Goal: Check status: Check status

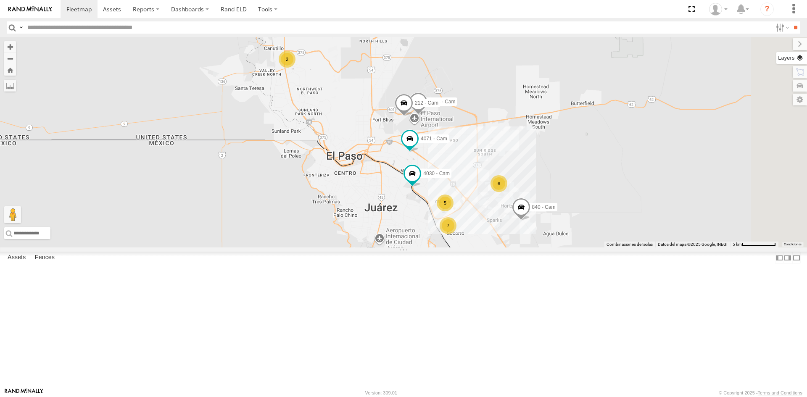
click at [798, 60] on label at bounding box center [792, 58] width 31 height 12
click at [0, 0] on span "Basemaps" at bounding box center [0, 0] width 0 height 0
click at [0, 0] on span "Satellite + Roadmap" at bounding box center [0, 0] width 0 height 0
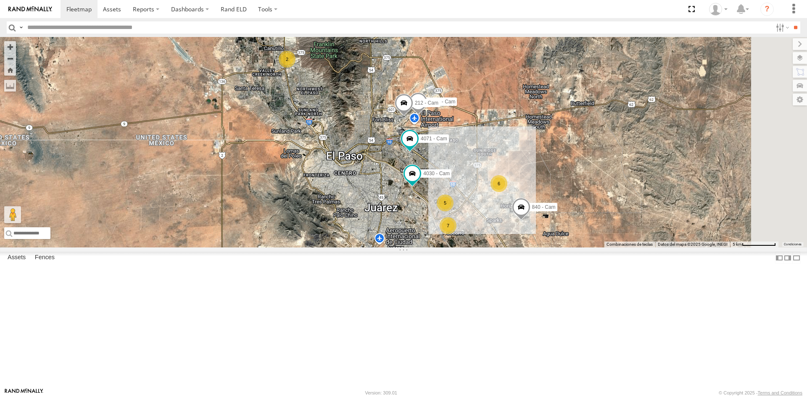
click at [0, 0] on span "Satellite" at bounding box center [0, 0] width 0 height 0
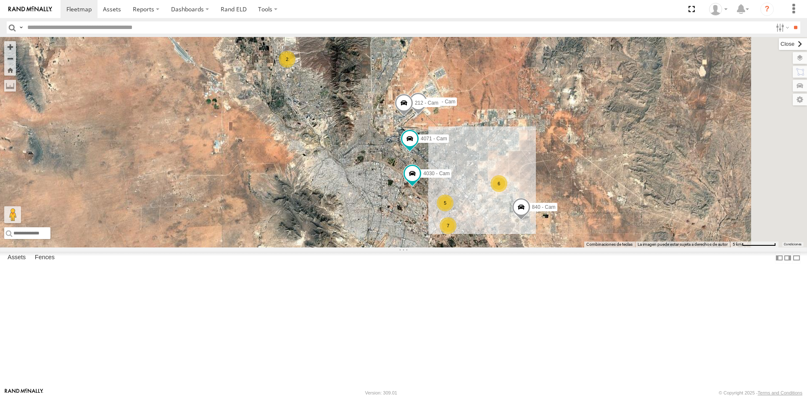
click at [779, 42] on label at bounding box center [793, 44] width 28 height 12
click at [693, 8] on span at bounding box center [691, 9] width 17 height 18
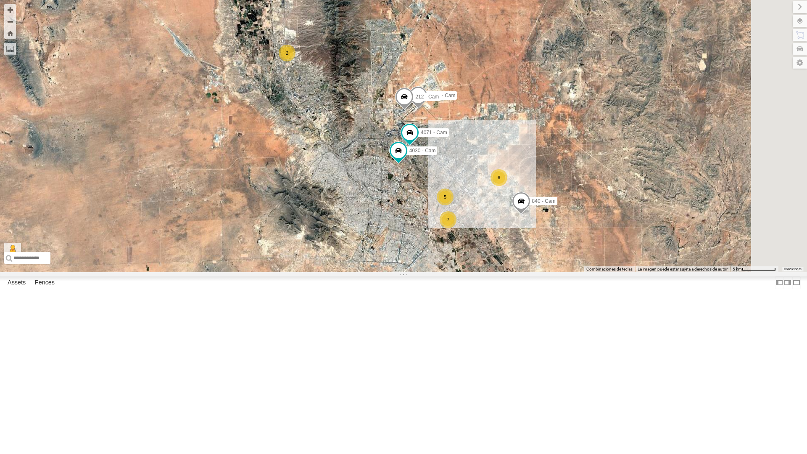
click at [296, 61] on div "2" at bounding box center [287, 53] width 17 height 17
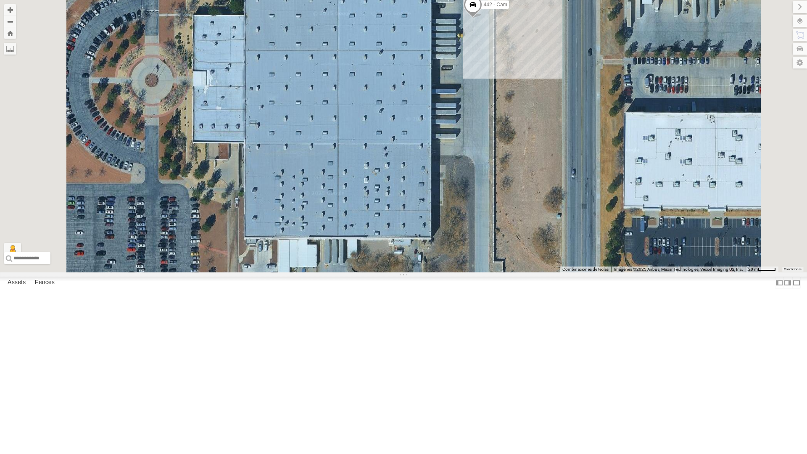
click at [550, 73] on div "442 - Cam" at bounding box center [403, 136] width 807 height 273
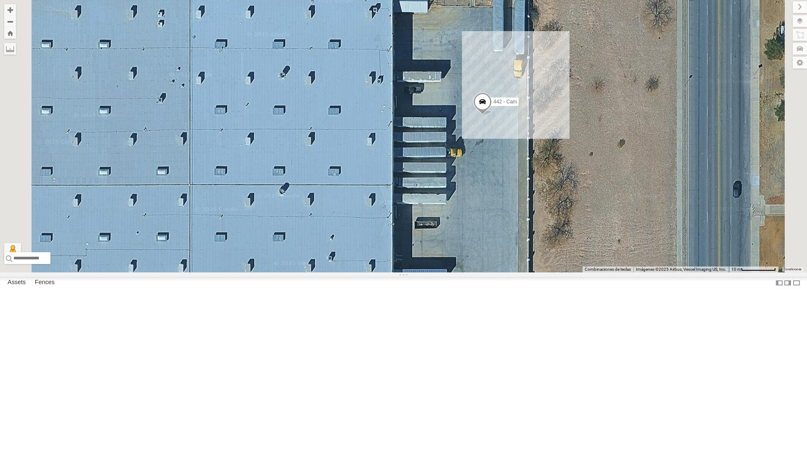
click at [0, 0] on div "4061 - Cam" at bounding box center [0, 0] width 0 height 0
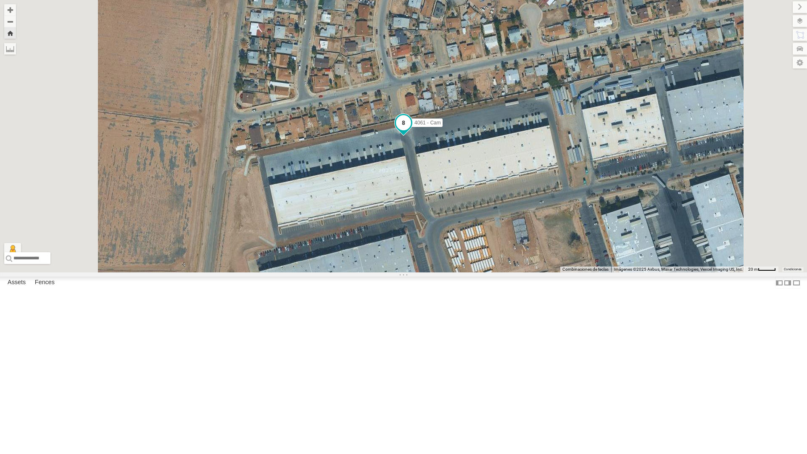
click at [411, 130] on span at bounding box center [403, 122] width 15 height 15
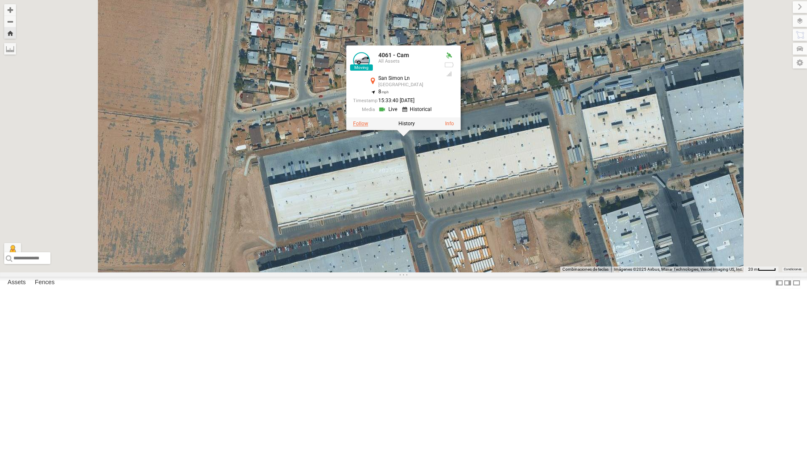
click at [368, 127] on label at bounding box center [360, 124] width 15 height 6
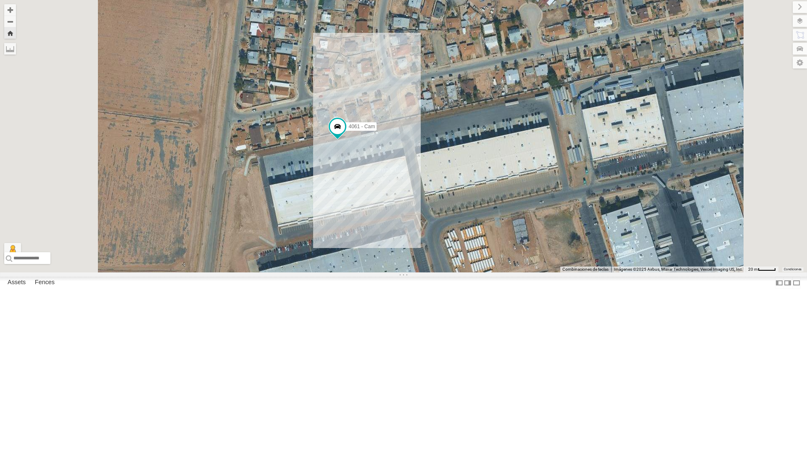
click at [0, 0] on div "All Assets" at bounding box center [0, 0] width 0 height 0
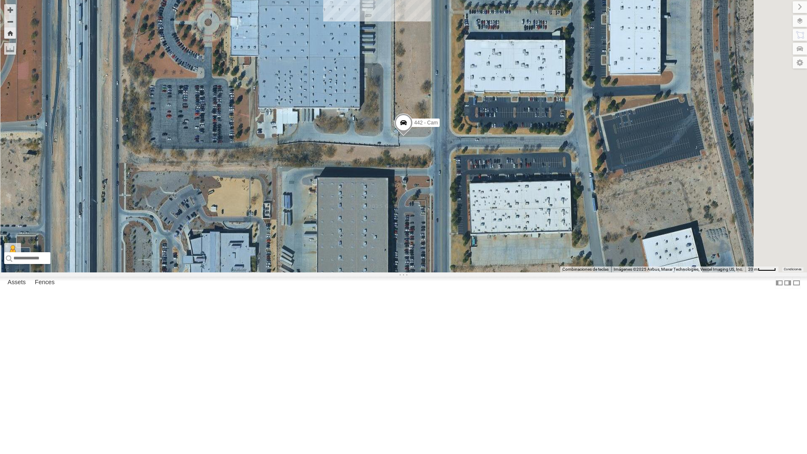
click at [0, 0] on div "212 - Cam" at bounding box center [0, 0] width 0 height 0
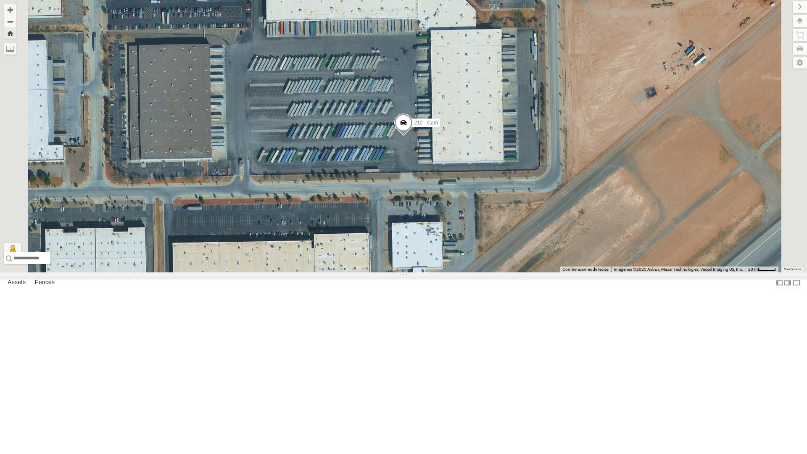
click at [0, 0] on div "442 - Cam All Assets" at bounding box center [0, 0] width 0 height 0
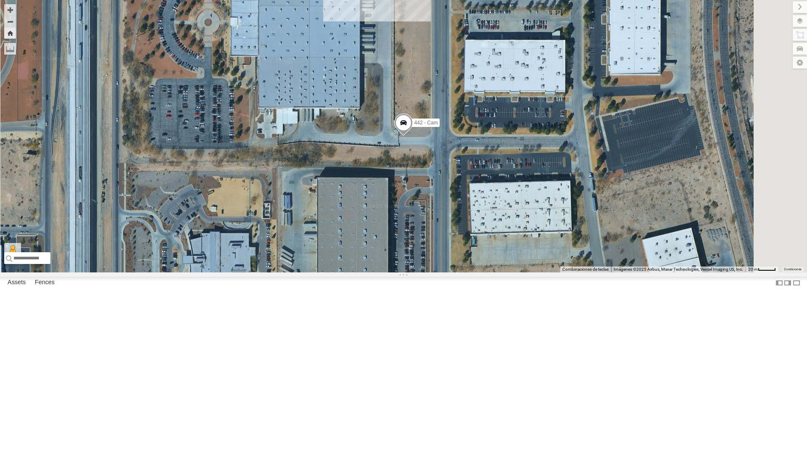
click at [0, 0] on div "4067 - Cam" at bounding box center [0, 0] width 0 height 0
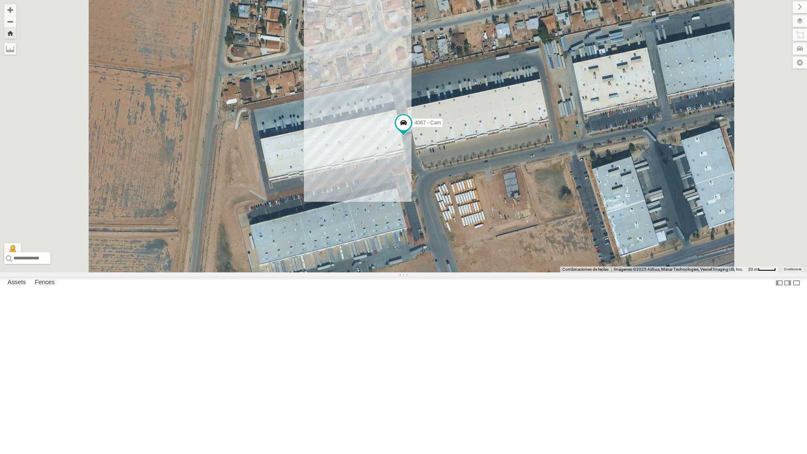
click at [0, 0] on div "4071 - Cam" at bounding box center [0, 0] width 0 height 0
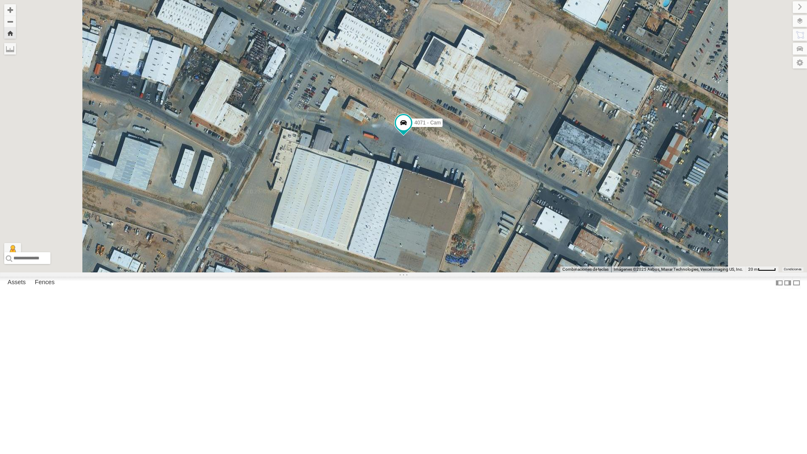
click at [0, 0] on div "442 - Cam" at bounding box center [0, 0] width 0 height 0
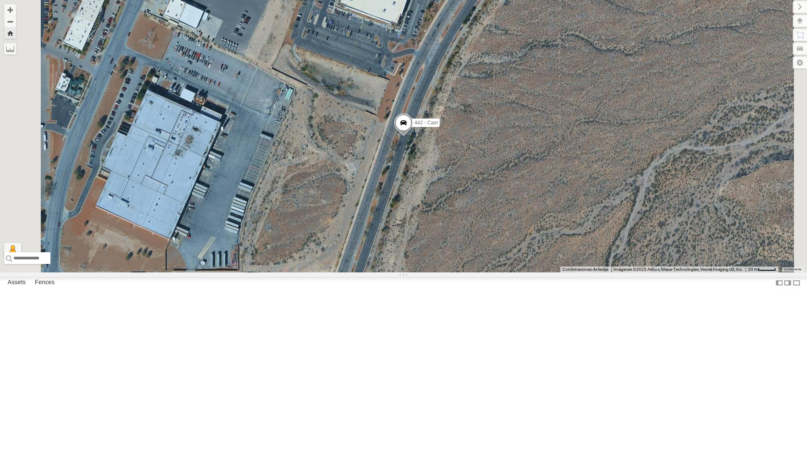
click at [0, 0] on div "4061 - Cam" at bounding box center [0, 0] width 0 height 0
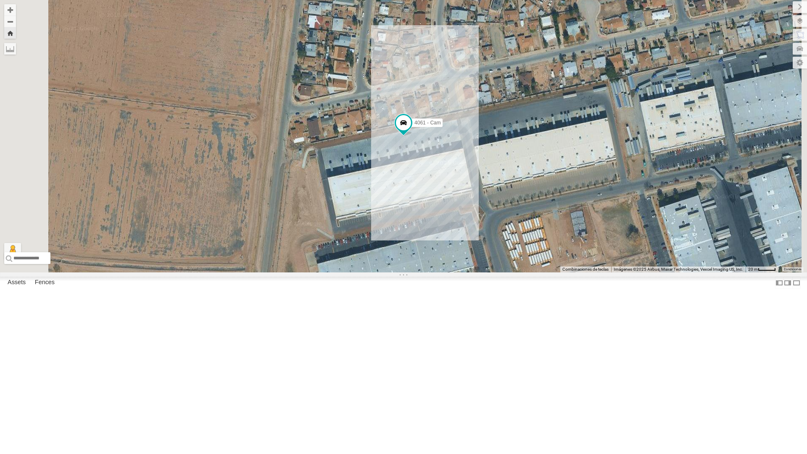
click at [0, 0] on div "4044 - Cam All Assets" at bounding box center [0, 0] width 0 height 0
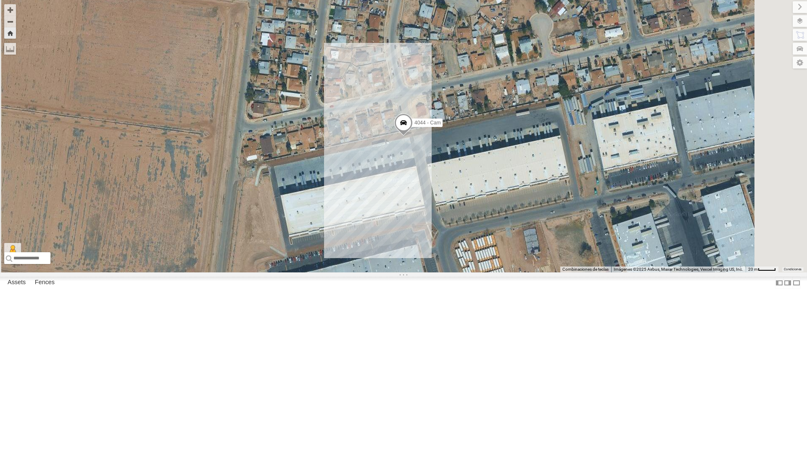
click at [0, 0] on div "All Assets" at bounding box center [0, 0] width 0 height 0
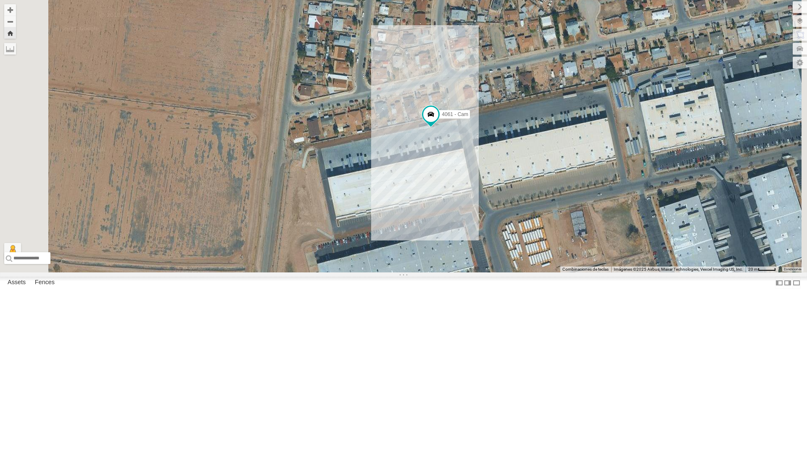
scroll to position [48, 0]
click at [0, 0] on div "442 - Cam" at bounding box center [0, 0] width 0 height 0
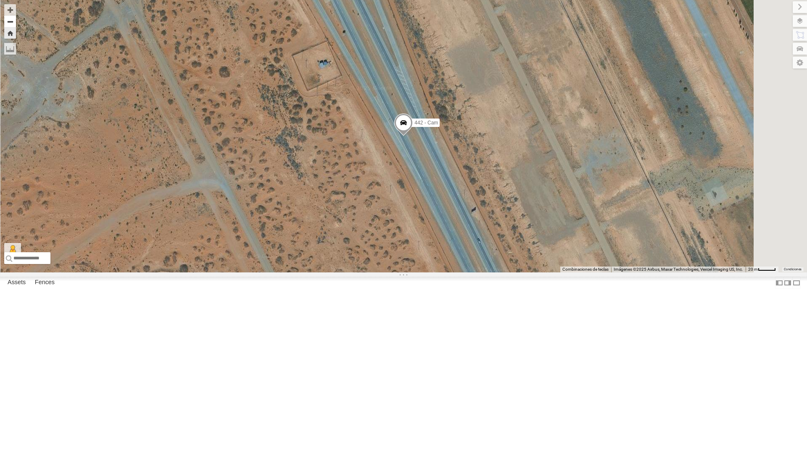
click at [16, 20] on button "Zoom out" at bounding box center [10, 22] width 12 height 12
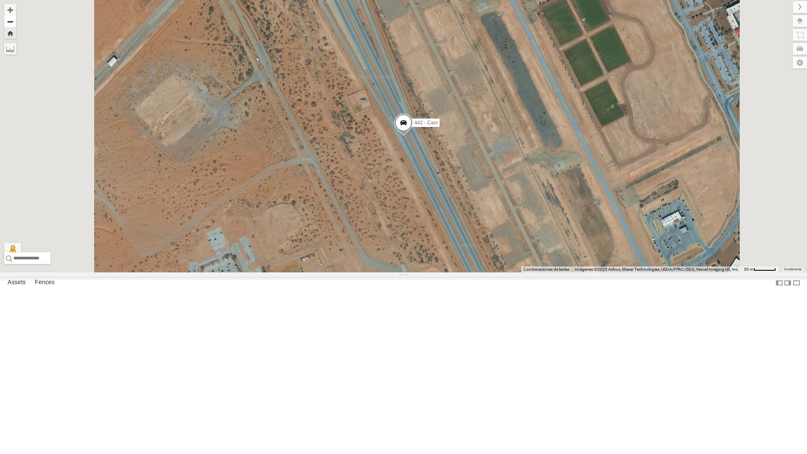
click at [16, 20] on button "Zoom out" at bounding box center [10, 22] width 12 height 12
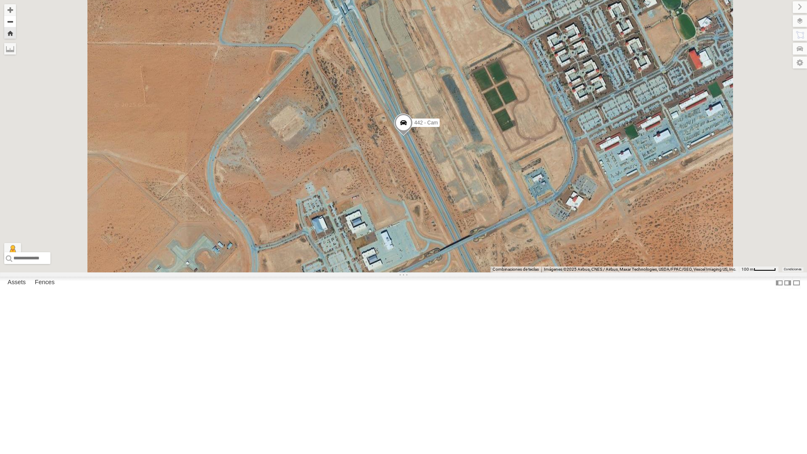
click at [16, 20] on button "Zoom out" at bounding box center [10, 22] width 12 height 12
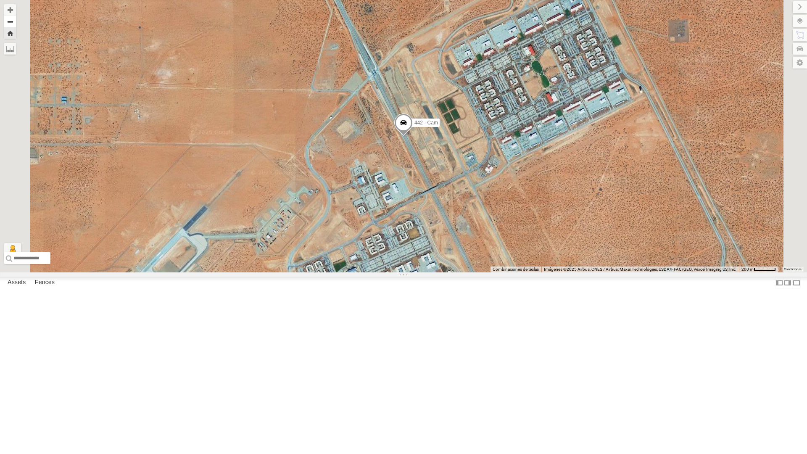
click at [16, 20] on button "Zoom out" at bounding box center [10, 22] width 12 height 12
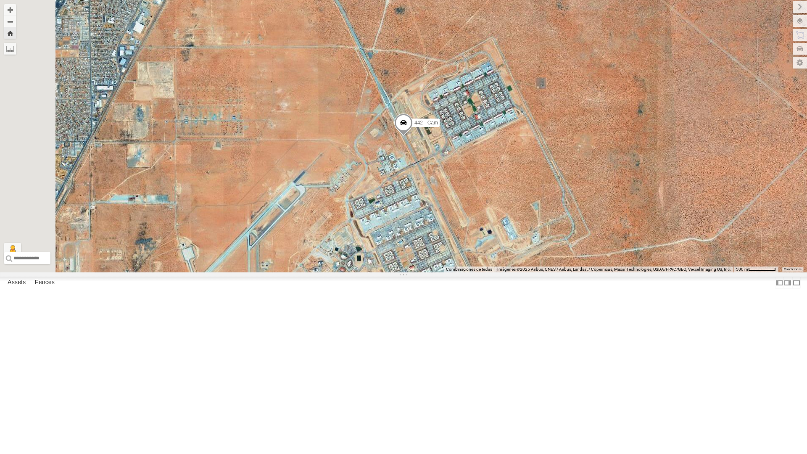
click at [0, 0] on div "4061 - Cam" at bounding box center [0, 0] width 0 height 0
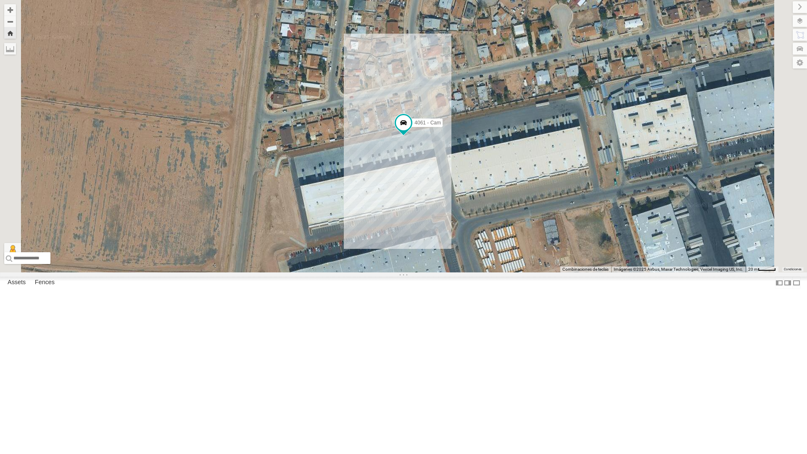
click at [0, 0] on div "4067 - Cam" at bounding box center [0, 0] width 0 height 0
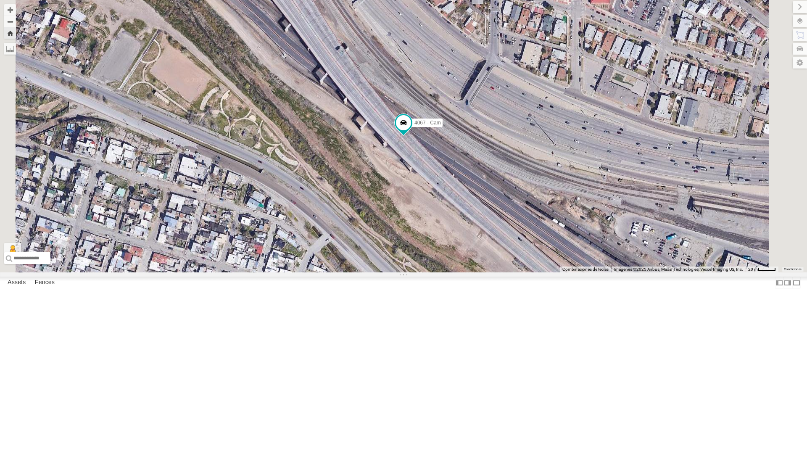
scroll to position [0, 0]
click at [0, 0] on div "4069 - Cam" at bounding box center [0, 0] width 0 height 0
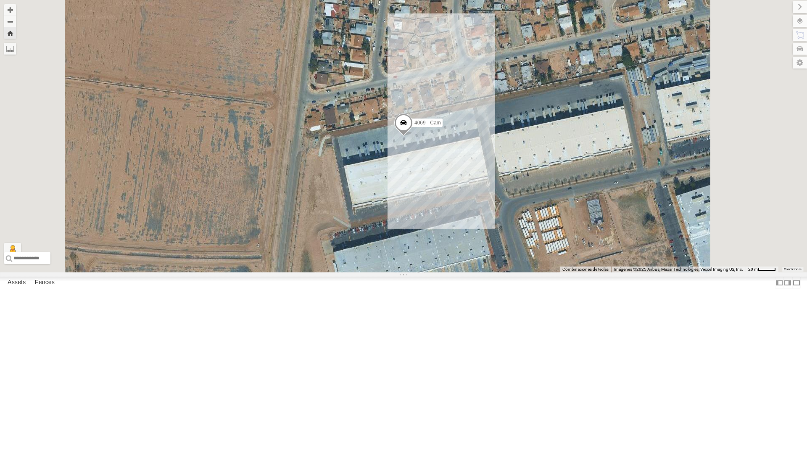
click at [0, 0] on div "4061 - Cam" at bounding box center [0, 0] width 0 height 0
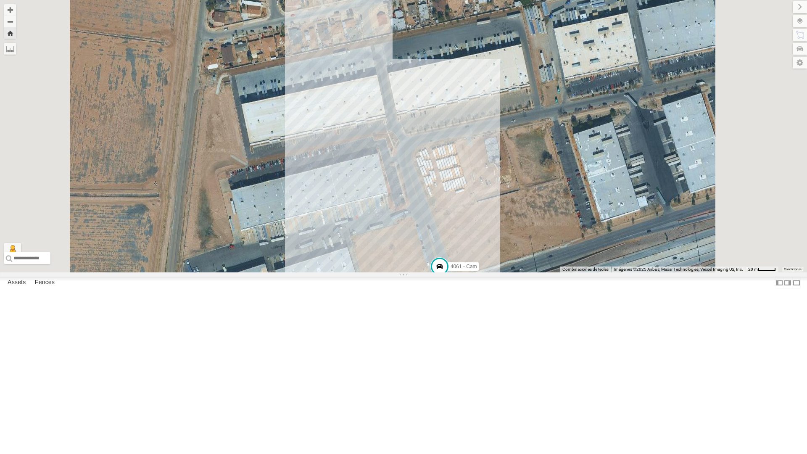
click at [0, 0] on div "442 - Cam" at bounding box center [0, 0] width 0 height 0
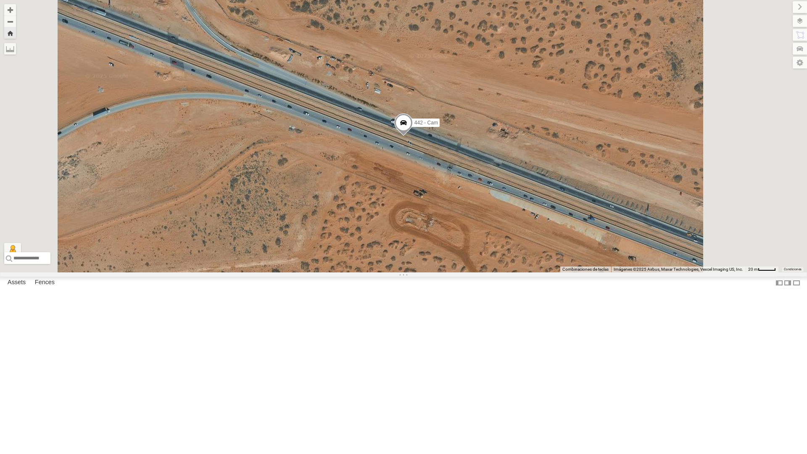
click at [0, 0] on div "442 - Cam" at bounding box center [0, 0] width 0 height 0
click at [0, 0] on div "4061 - Cam" at bounding box center [0, 0] width 0 height 0
